Goal: Task Accomplishment & Management: Manage account settings

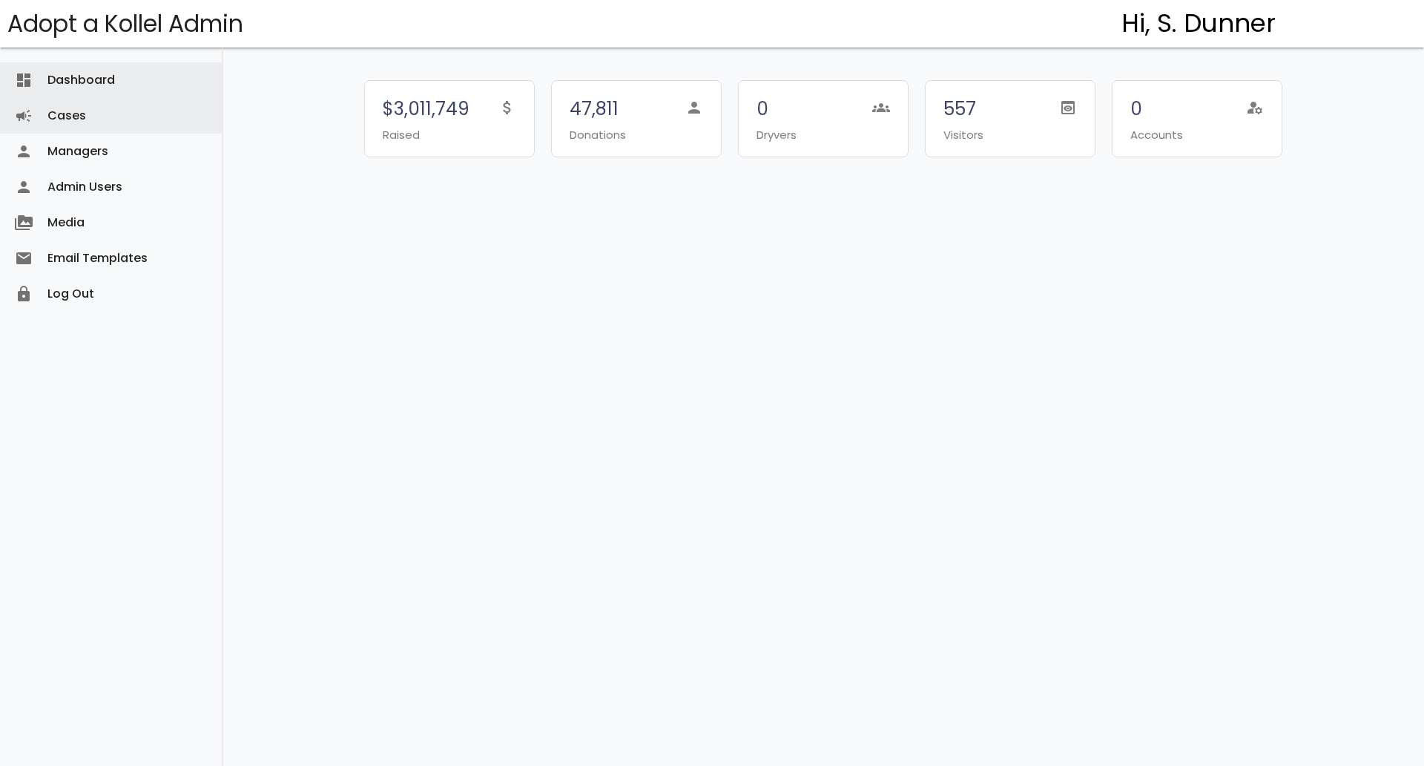
click at [113, 125] on link "Cases campaign" at bounding box center [111, 116] width 222 height 36
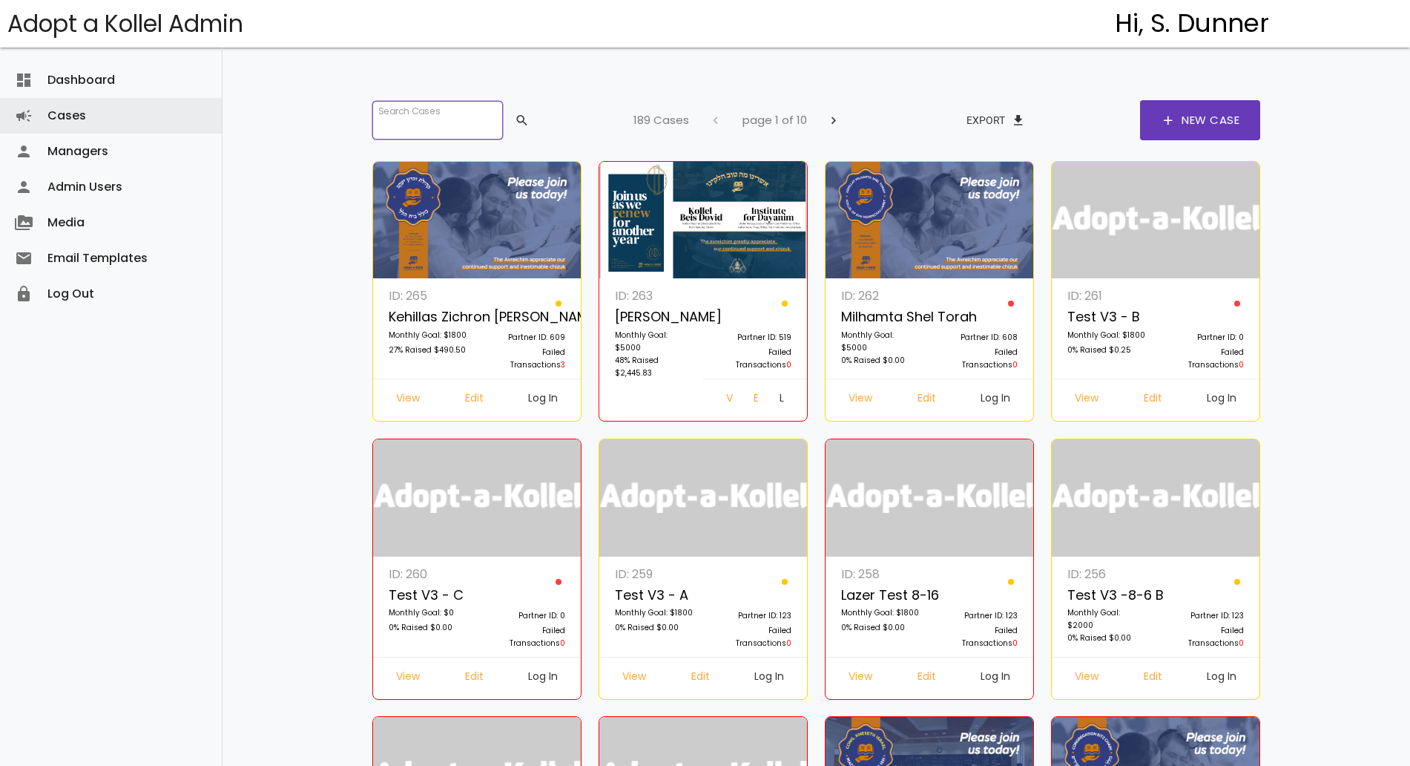
click at [387, 114] on input "search" at bounding box center [437, 120] width 131 height 39
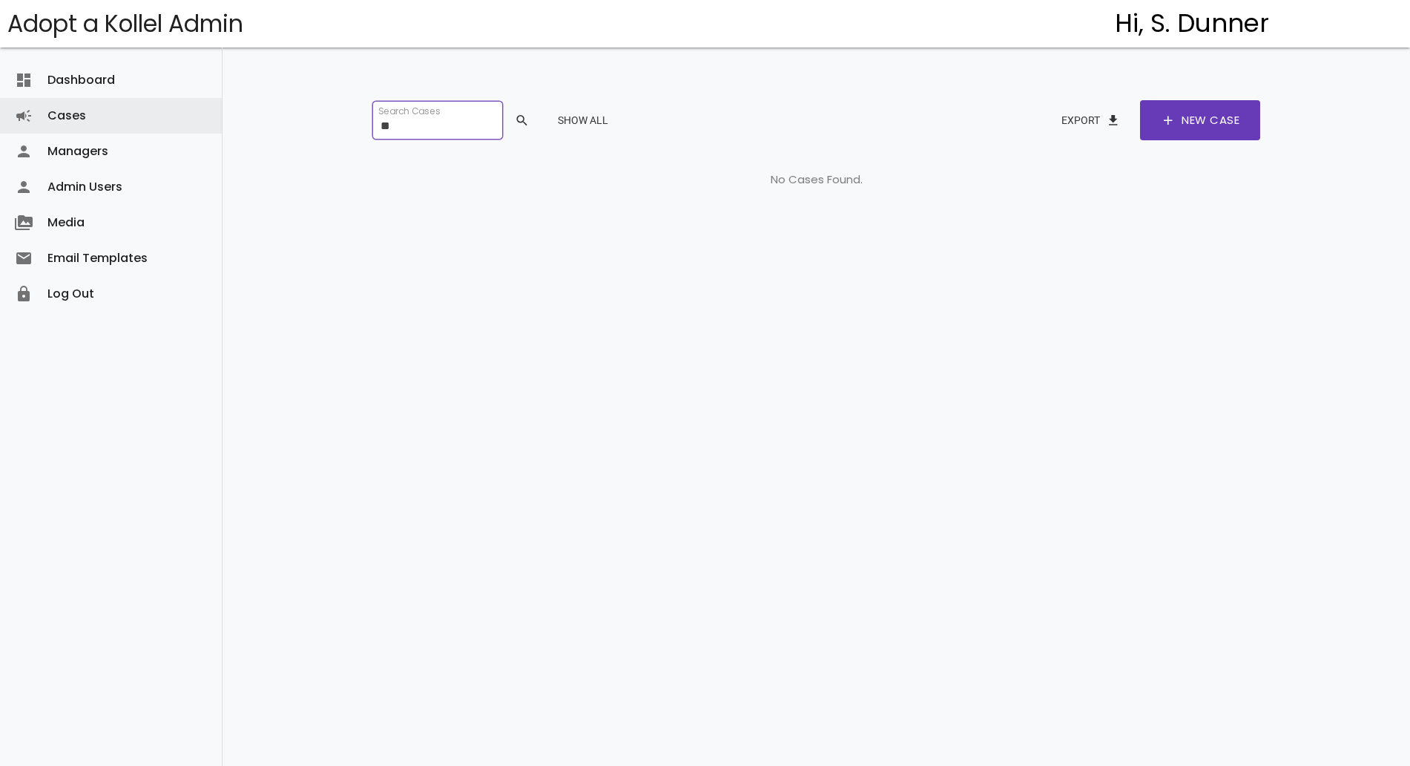
type input "*"
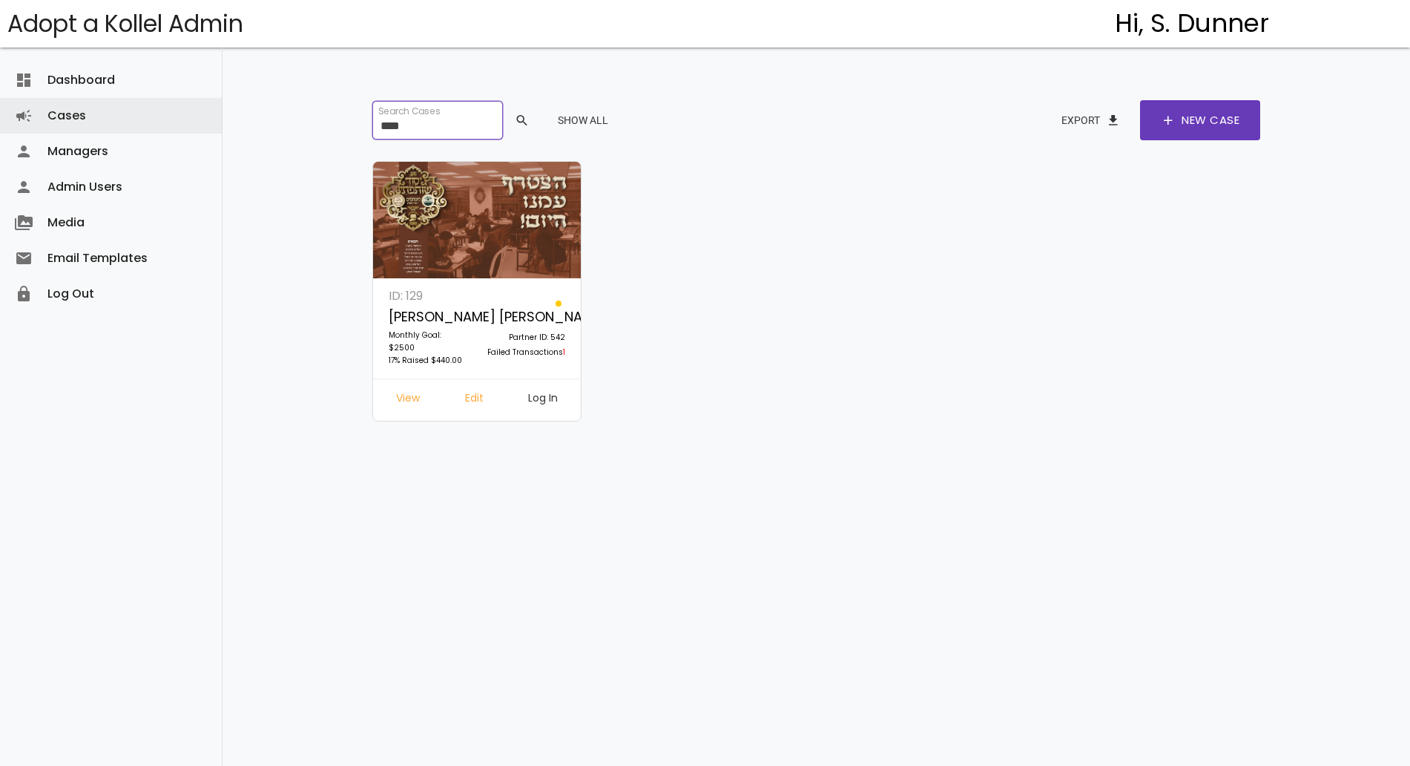
type input "****"
click at [536, 390] on link "Log In" at bounding box center [542, 400] width 53 height 27
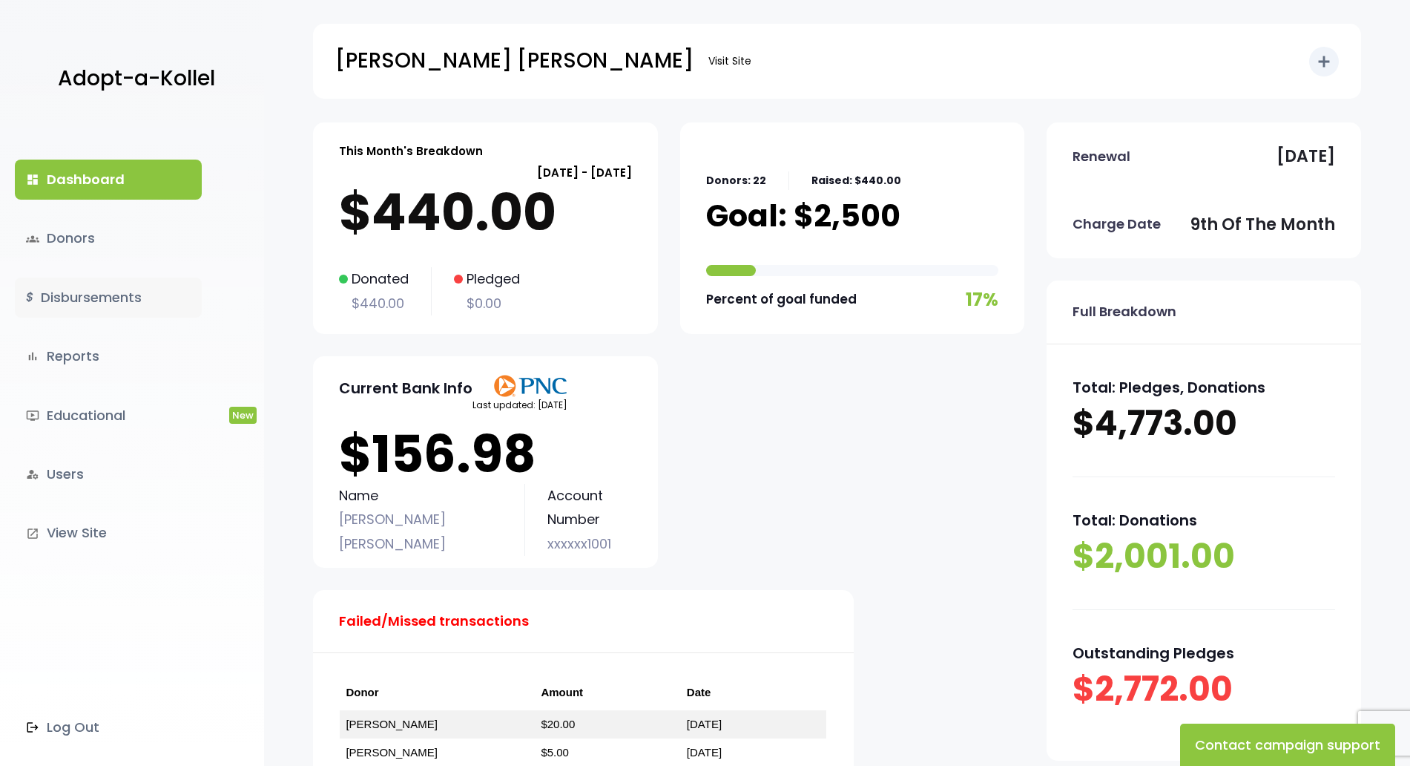
click at [119, 306] on link "$ Disbursements" at bounding box center [108, 297] width 187 height 40
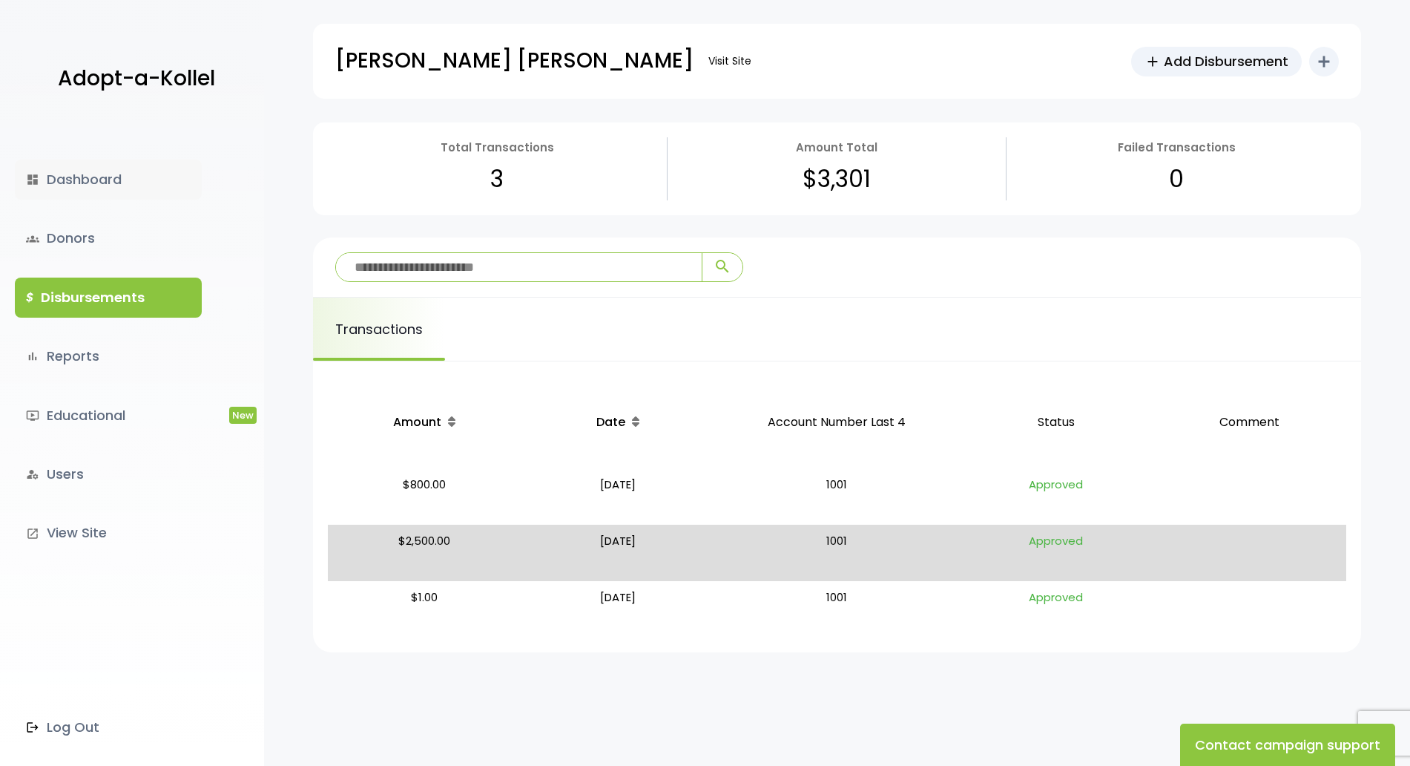
click at [116, 183] on link "dashboard Dashboard" at bounding box center [108, 180] width 187 height 40
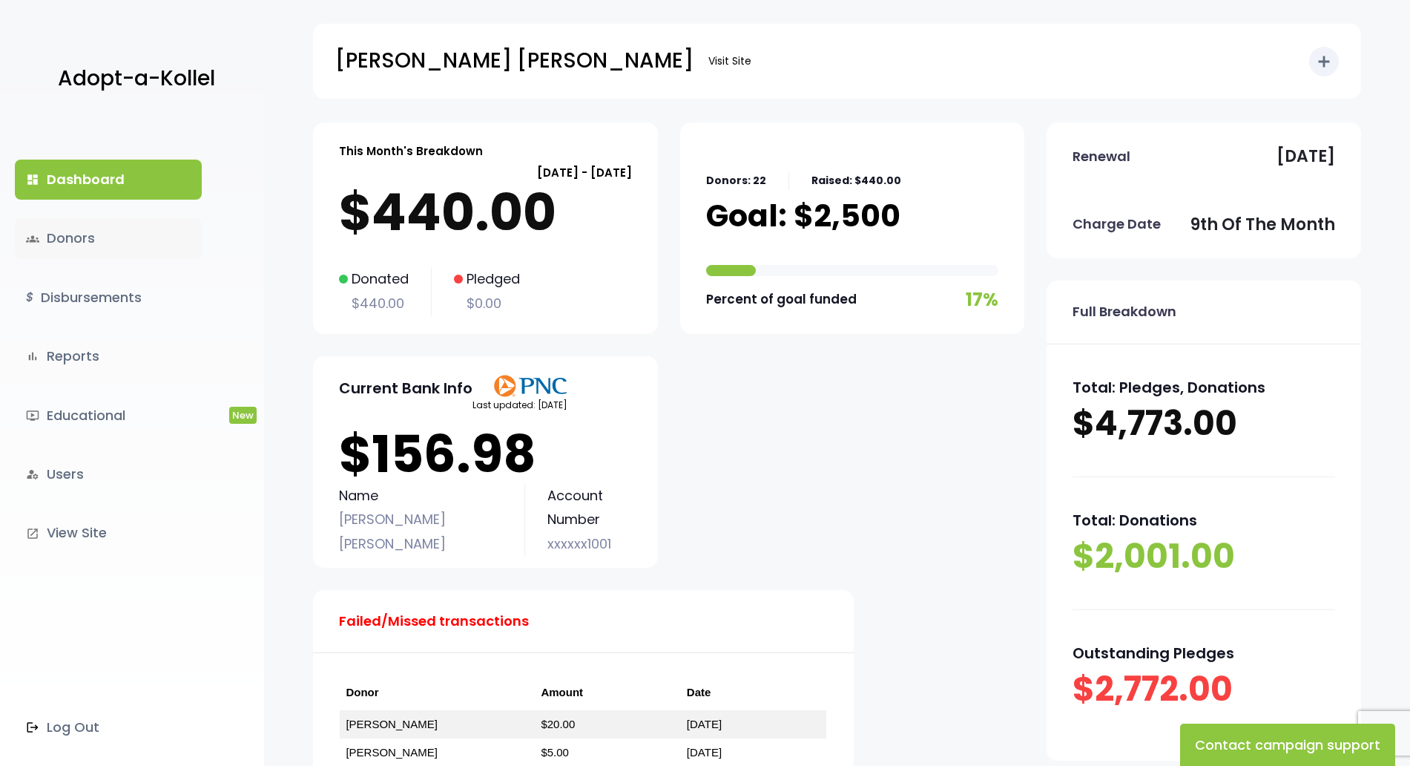
click at [105, 241] on link "groups Donors" at bounding box center [108, 238] width 187 height 40
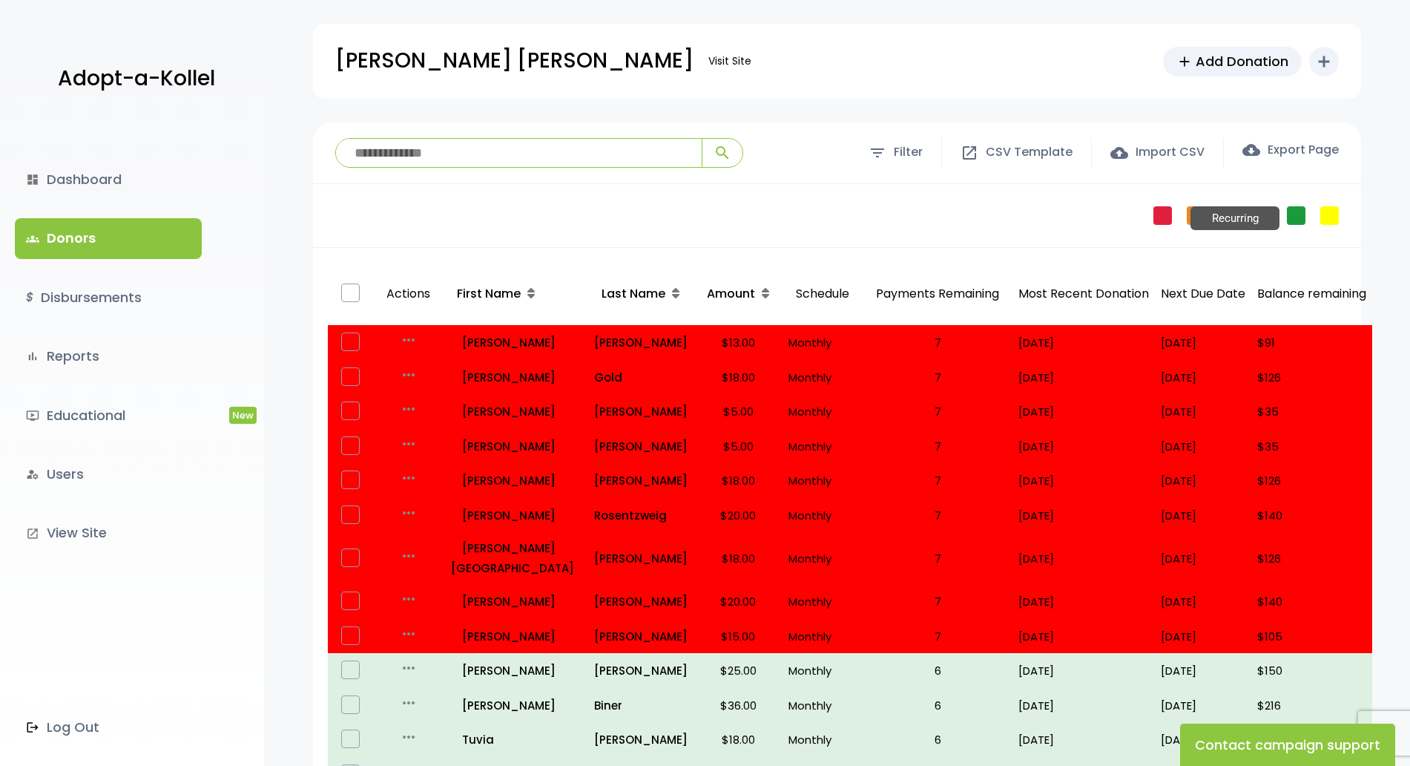
click at [1292, 211] on link "Recurring" at bounding box center [1296, 215] width 19 height 19
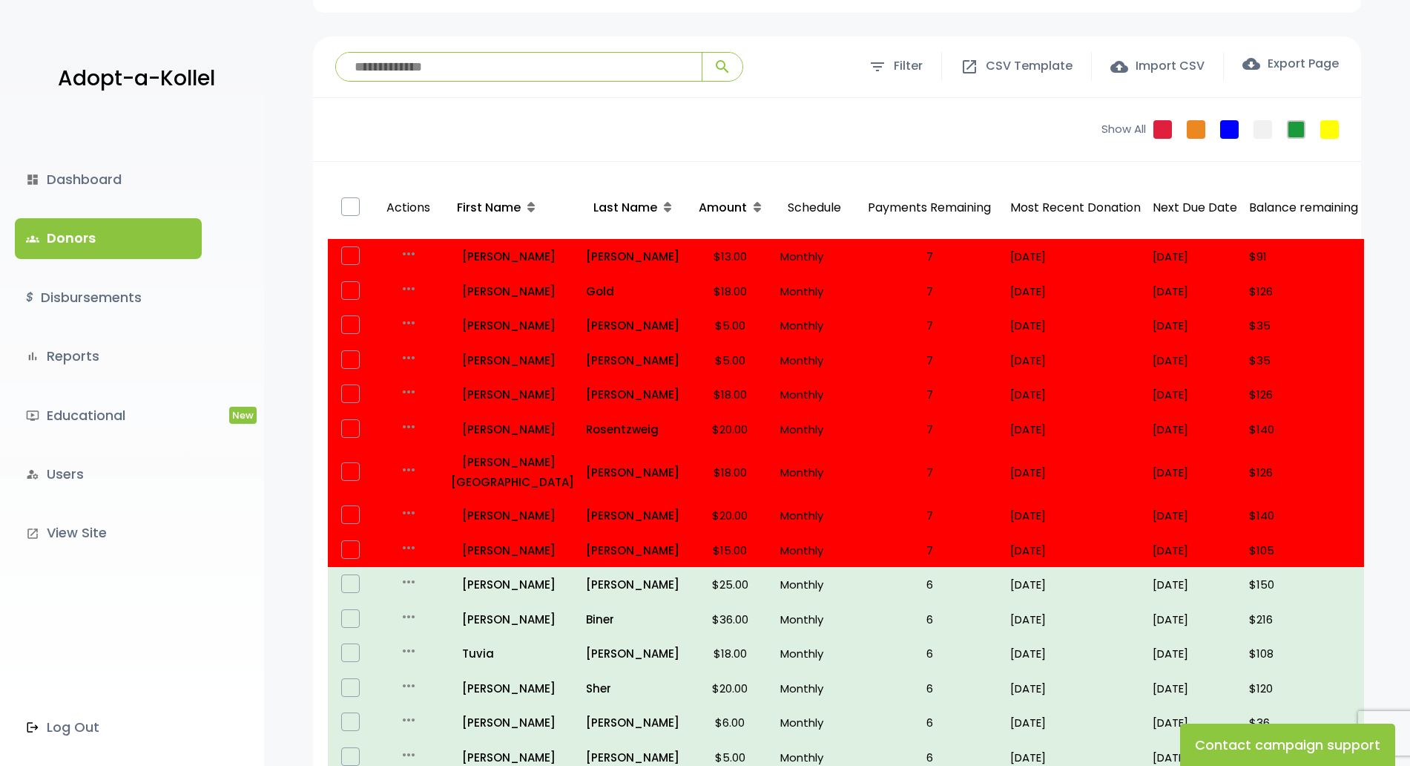
scroll to position [96, 0]
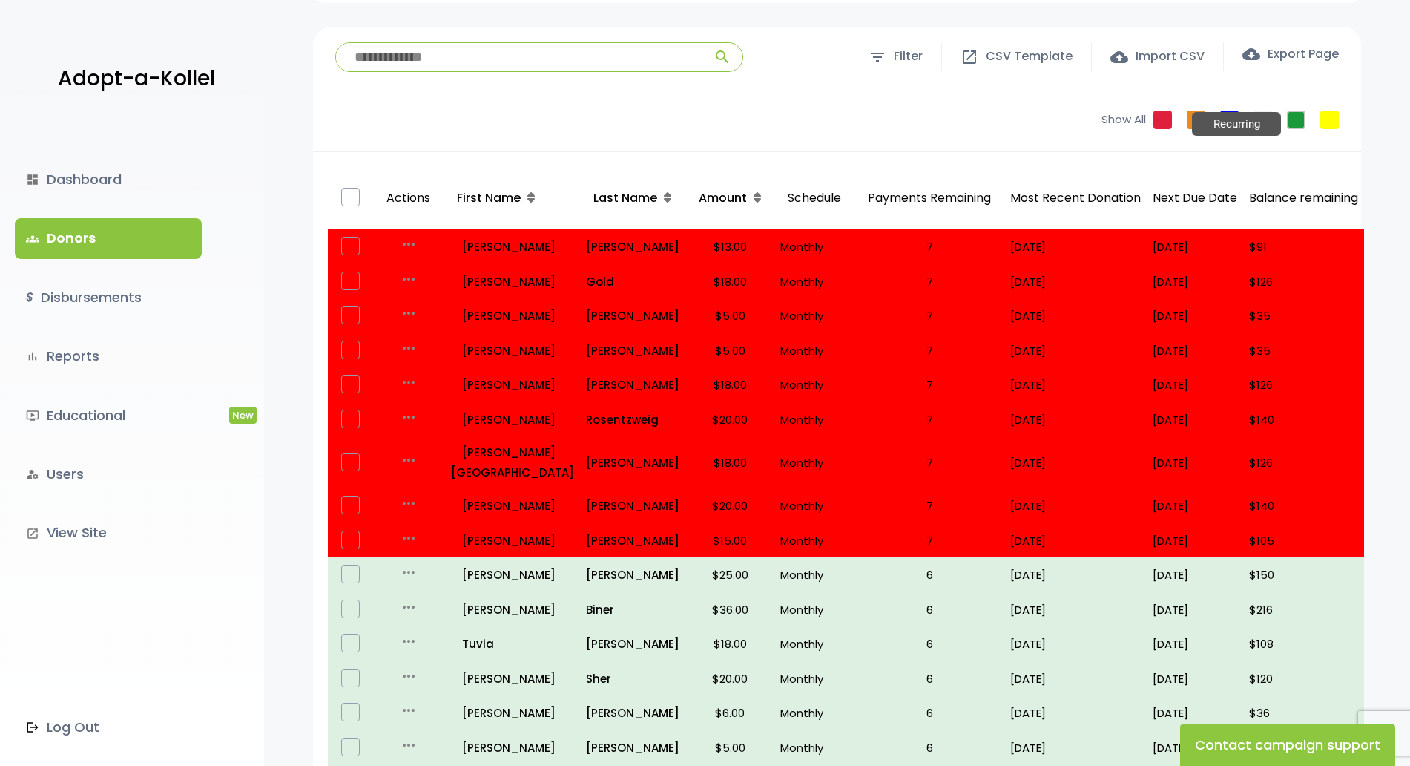
click at [1295, 117] on link "Recurring" at bounding box center [1296, 120] width 19 height 19
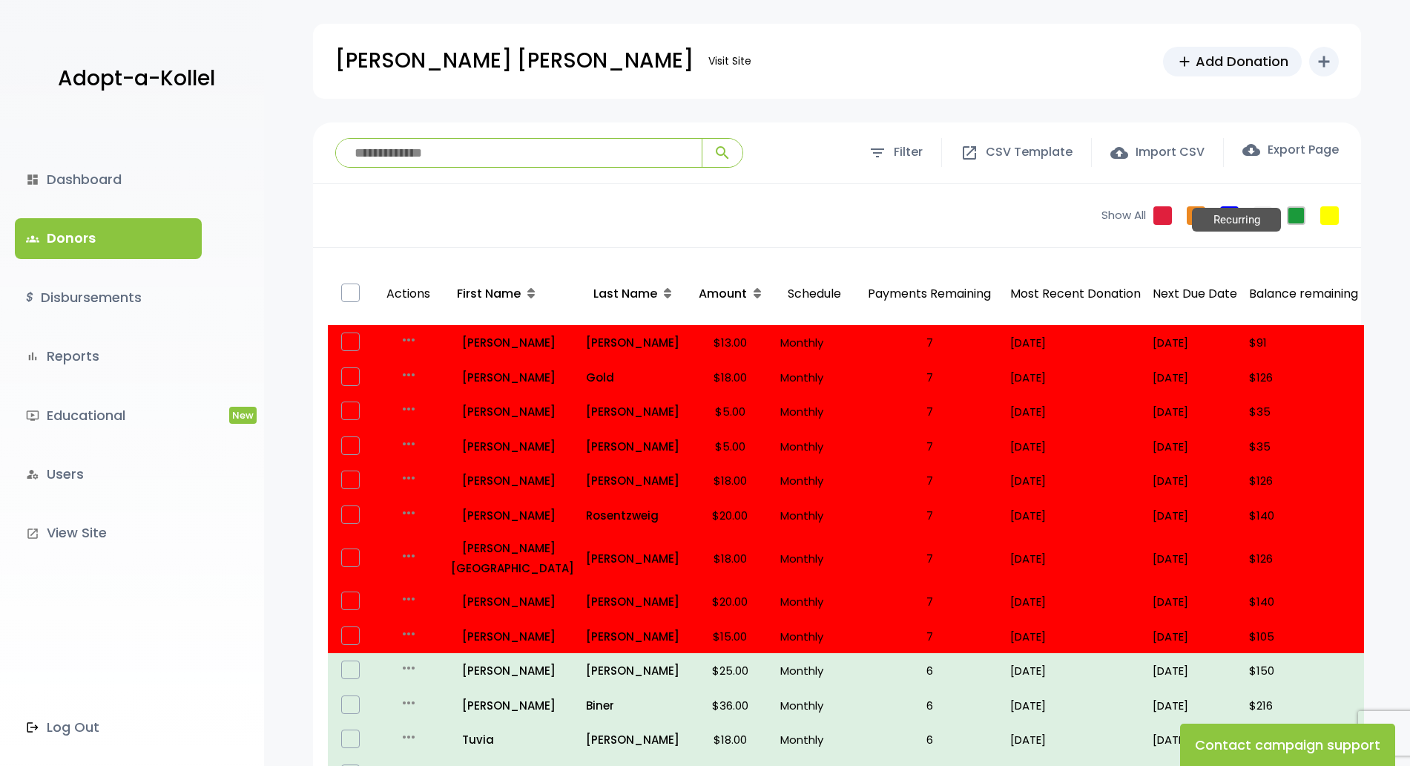
click at [1297, 217] on link "Recurring" at bounding box center [1296, 215] width 19 height 19
click at [1194, 221] on link "Pledge" at bounding box center [1196, 215] width 19 height 19
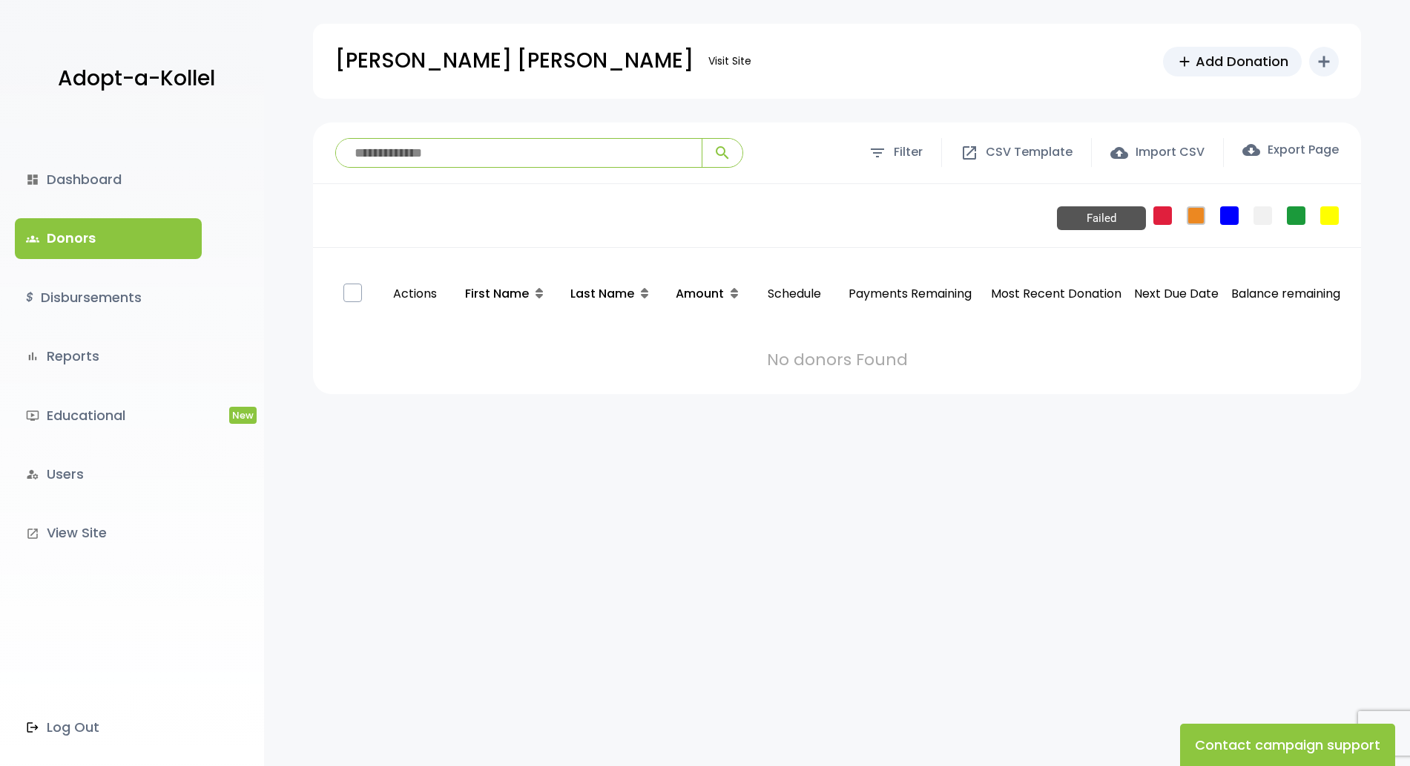
click at [1161, 214] on link "Failed" at bounding box center [1163, 215] width 19 height 19
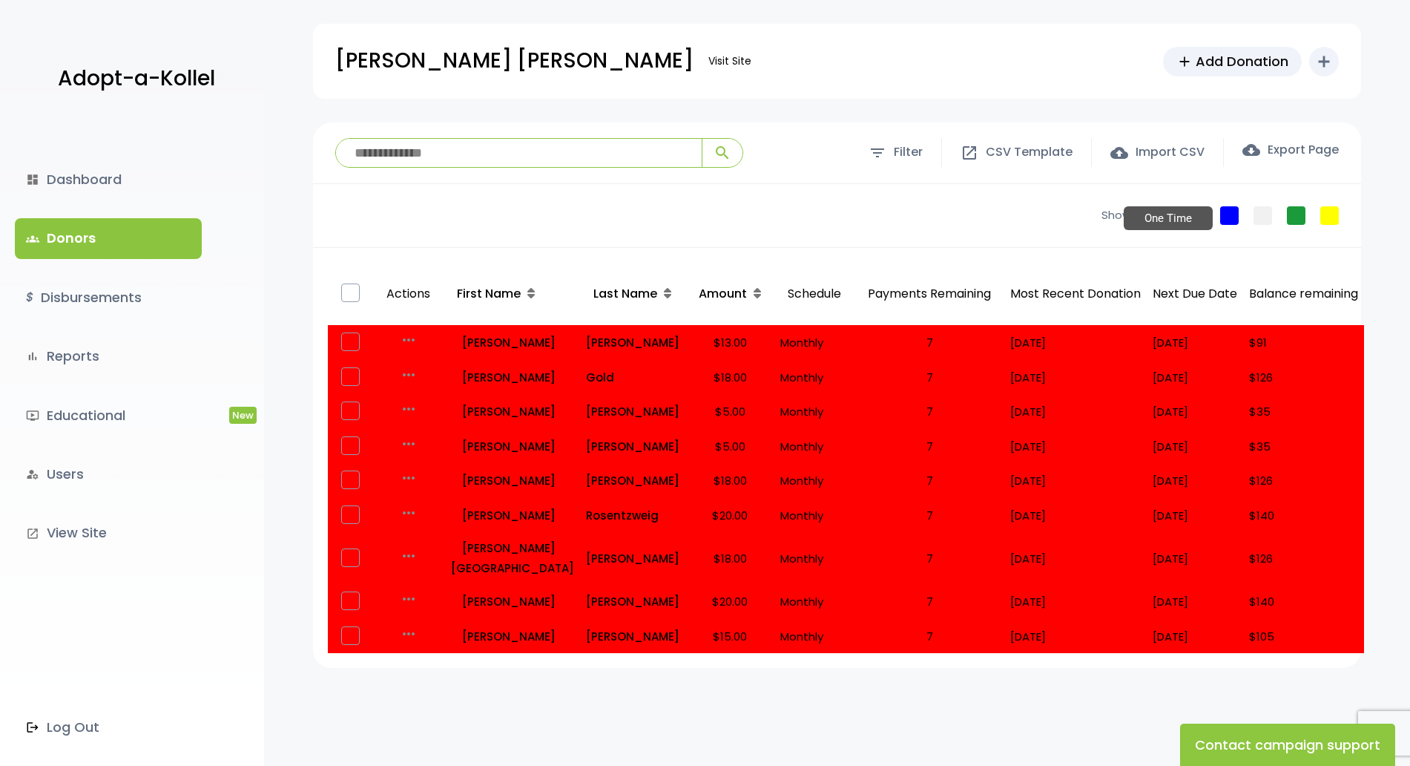
click at [1233, 216] on link "One Time" at bounding box center [1229, 215] width 19 height 19
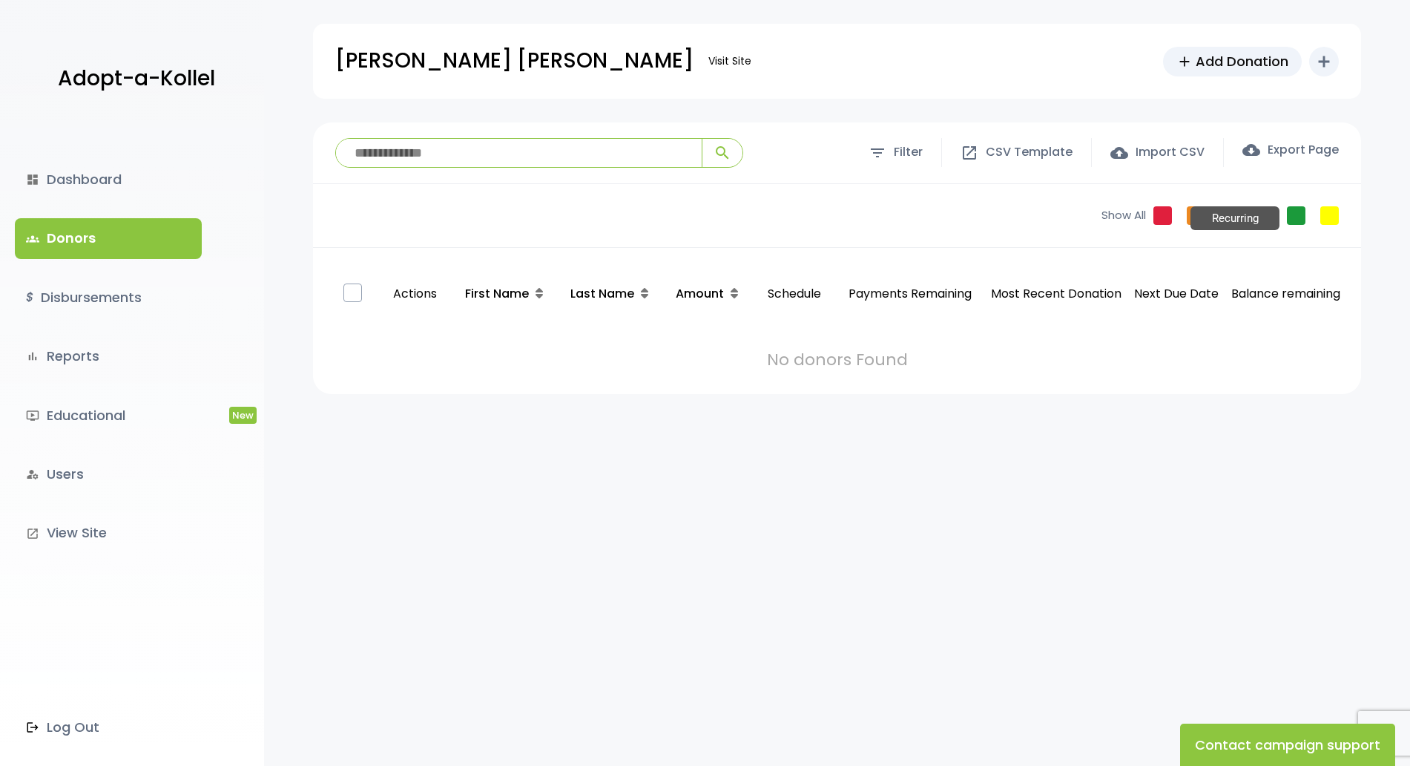
click at [1296, 214] on link "Recurring" at bounding box center [1296, 215] width 19 height 19
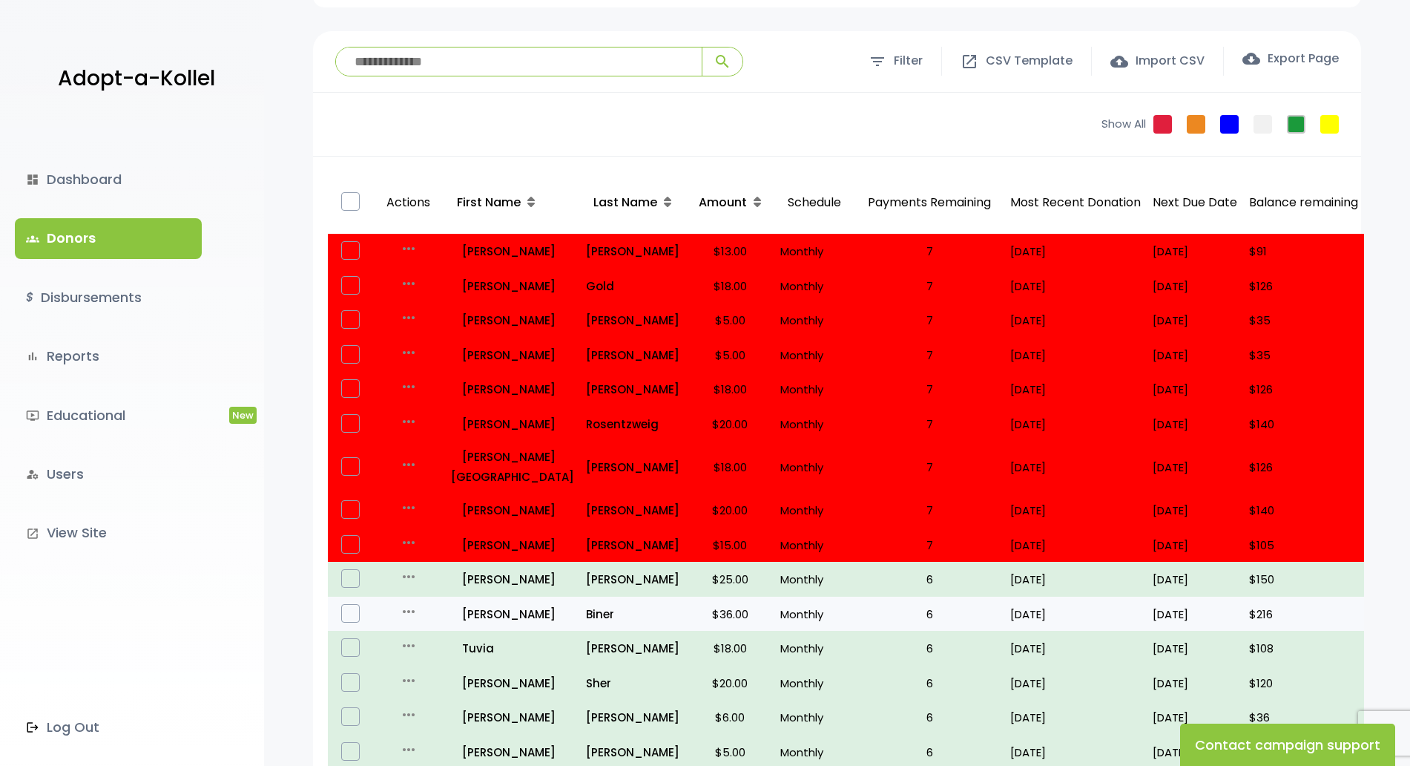
scroll to position [89, 0]
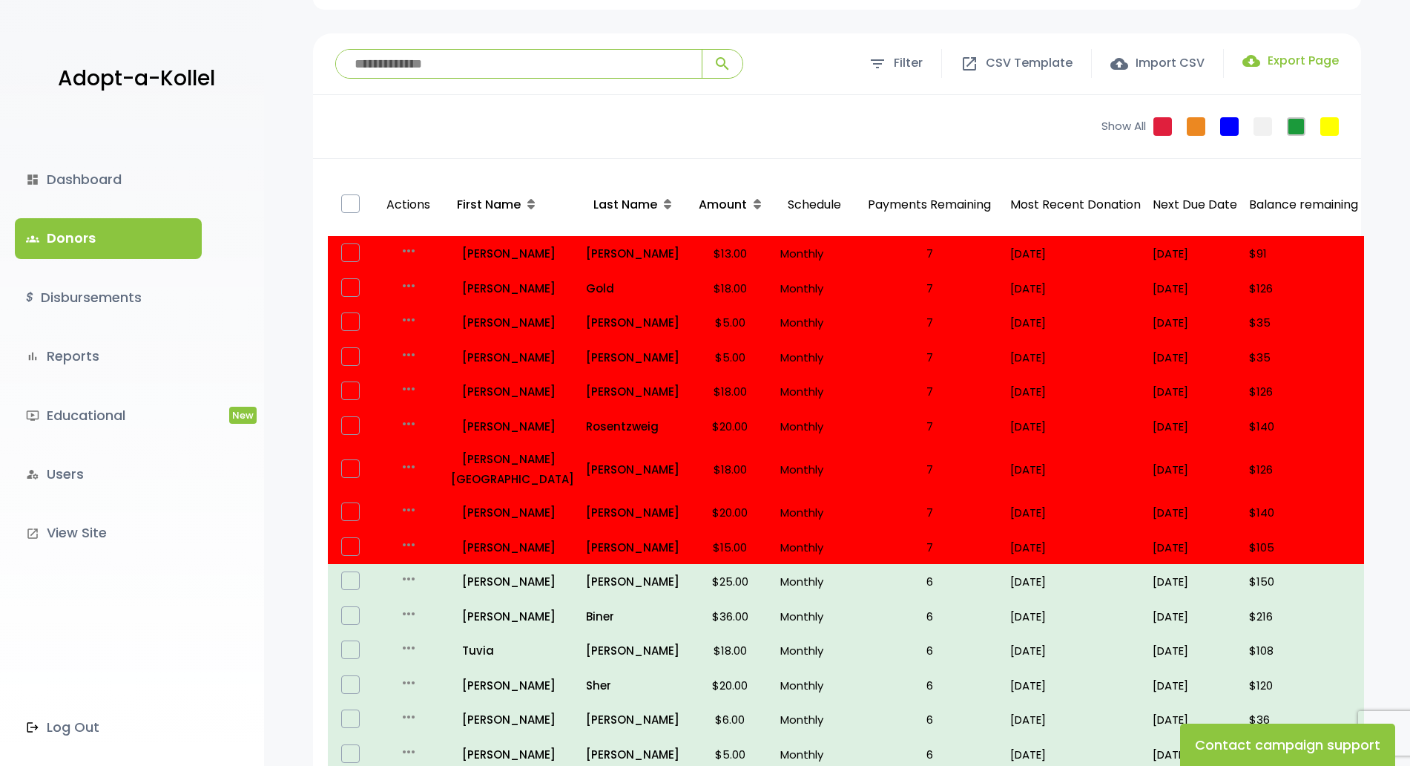
click at [1295, 65] on label "cloud_download Export Page" at bounding box center [1291, 61] width 96 height 18
